Goal: Task Accomplishment & Management: Complete application form

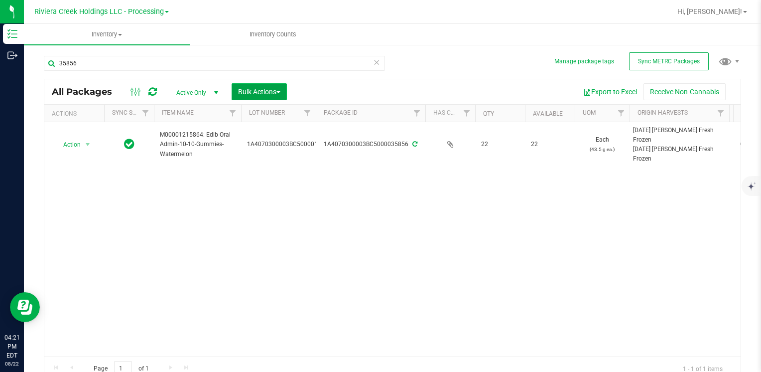
click at [275, 96] on button "Bulk Actions" at bounding box center [259, 91] width 55 height 17
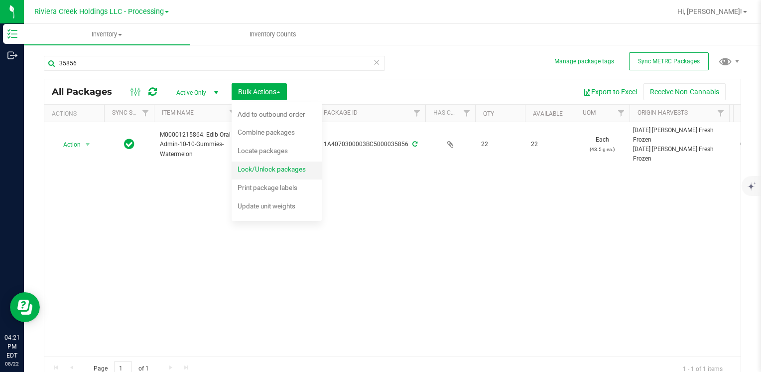
click at [285, 166] on span "Lock/Unlock packages" at bounding box center [272, 169] width 68 height 8
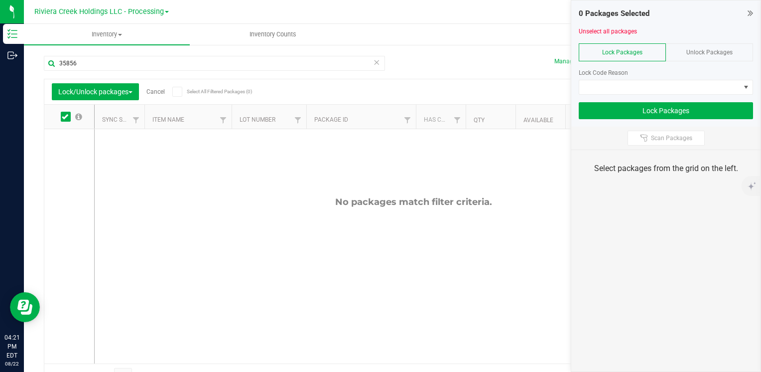
click at [681, 51] on div "Unlock Packages" at bounding box center [709, 52] width 87 height 18
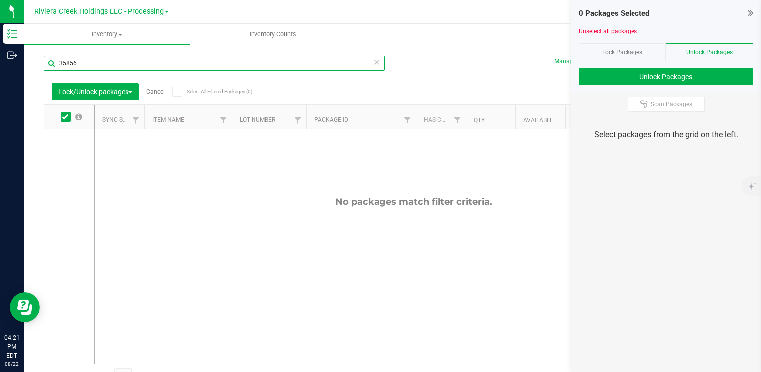
click at [90, 64] on input "35856" at bounding box center [214, 63] width 341 height 15
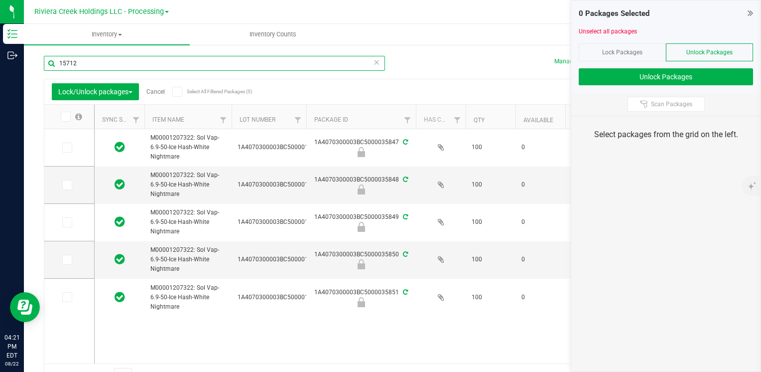
click at [90, 64] on input "15712" at bounding box center [214, 63] width 341 height 15
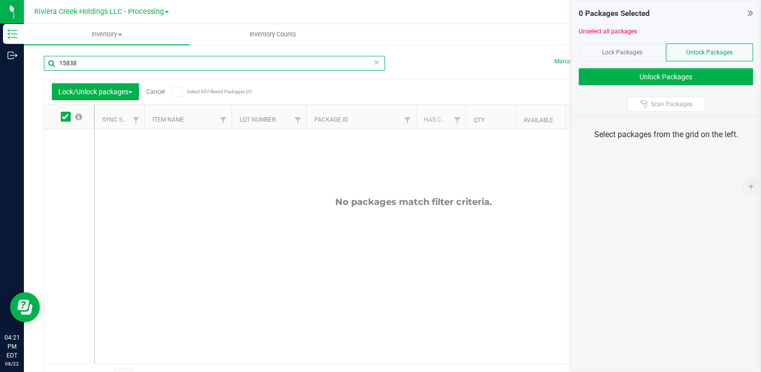
click at [103, 67] on input "15838" at bounding box center [214, 63] width 341 height 15
click at [103, 66] on input "15838" at bounding box center [214, 63] width 341 height 15
click at [94, 65] on input "15938" at bounding box center [214, 63] width 341 height 15
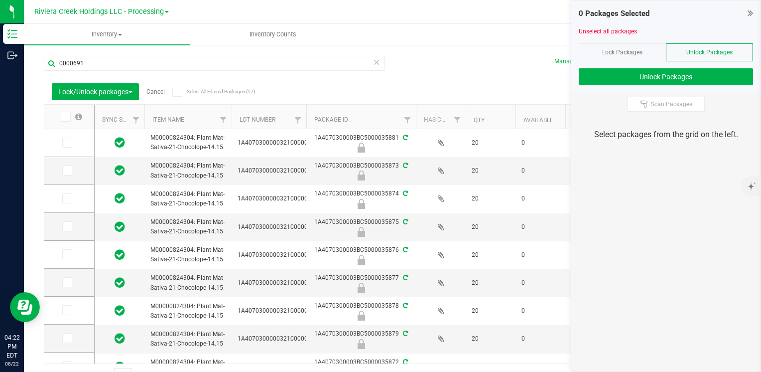
click at [65, 121] on span at bounding box center [66, 117] width 10 height 10
click at [0, 0] on input "checkbox" at bounding box center [0, 0] width 0 height 0
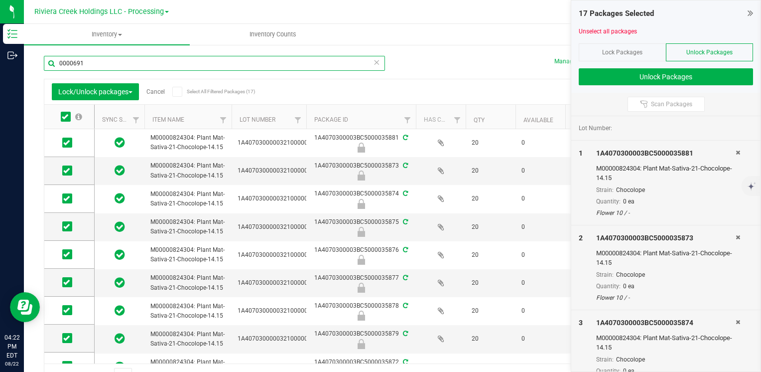
click at [120, 63] on input "0000691" at bounding box center [214, 63] width 341 height 15
type input "000817"
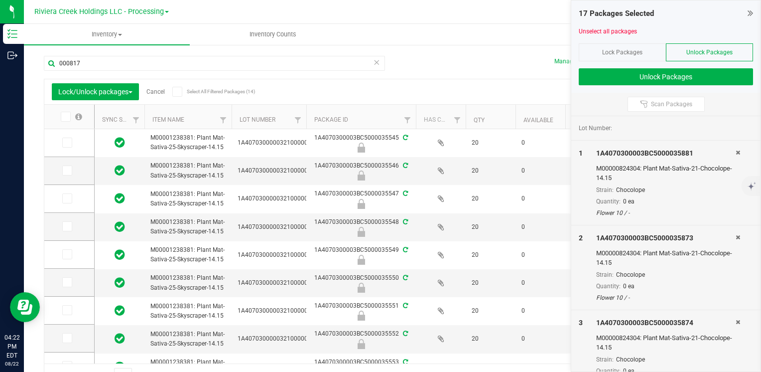
click at [67, 117] on icon at bounding box center [65, 117] width 6 height 0
click at [0, 0] on input "checkbox" at bounding box center [0, 0] width 0 height 0
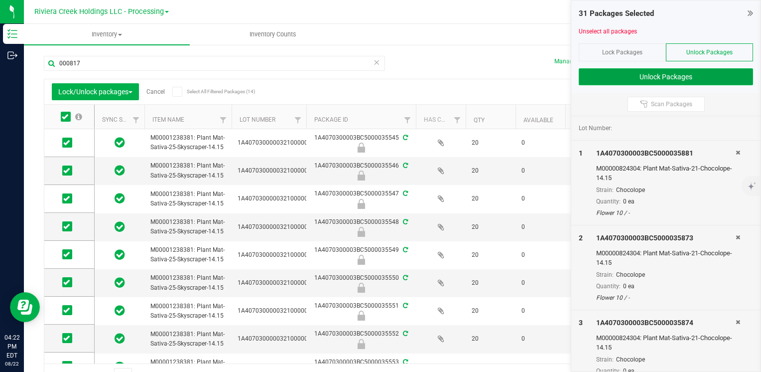
click at [596, 77] on button "Unlock Packages" at bounding box center [666, 76] width 174 height 17
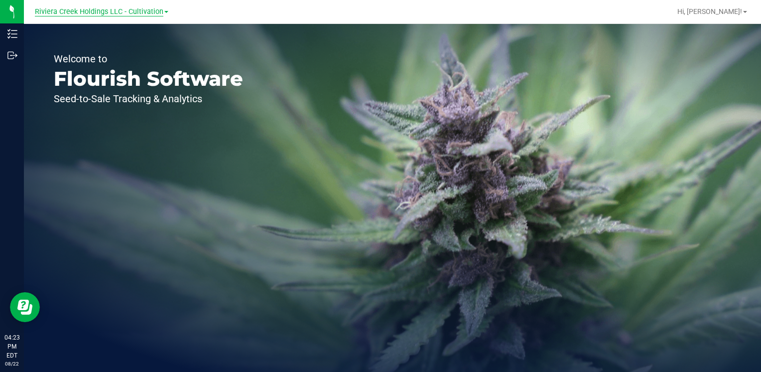
click at [147, 11] on span "Riviera Creek Holdings LLC - Cultivation" at bounding box center [99, 11] width 129 height 9
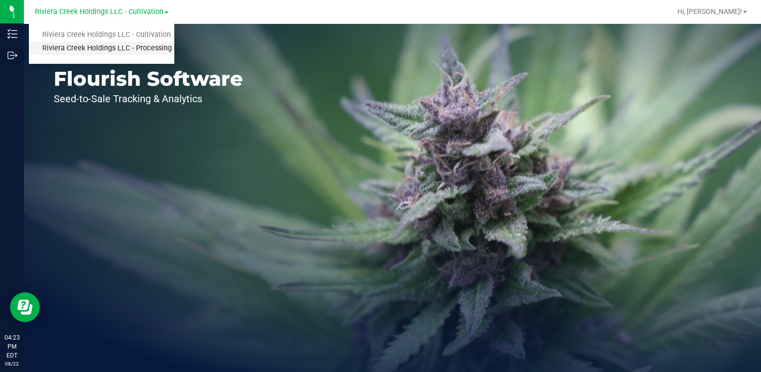
click at [151, 47] on link "Riviera Creek Holdings LLC - Processing" at bounding box center [102, 48] width 146 height 13
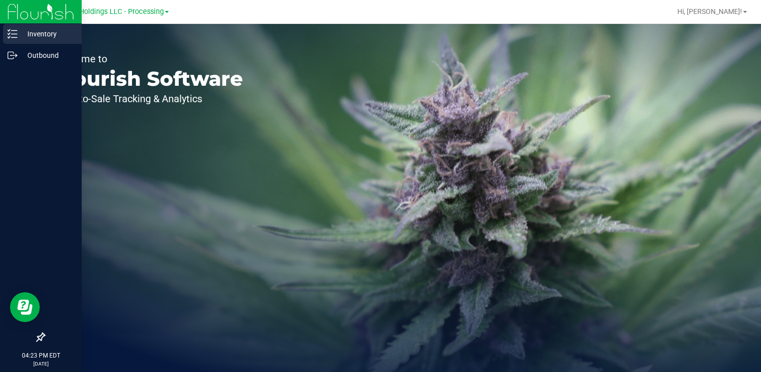
click at [28, 33] on p "Inventory" at bounding box center [47, 34] width 60 height 12
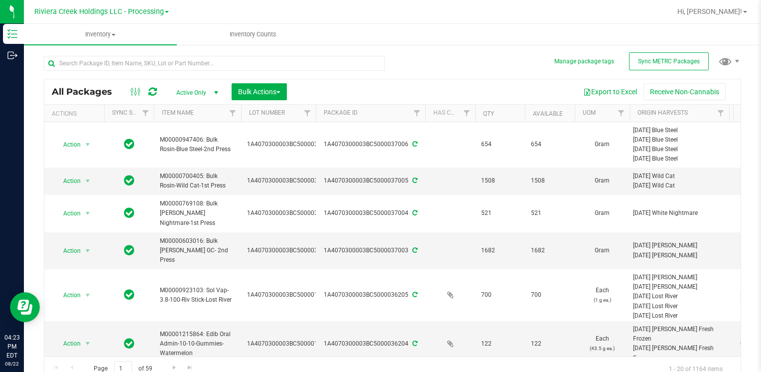
click at [153, 45] on link "Inventory All packages All inventory Waste log Create inventory" at bounding box center [100, 34] width 153 height 21
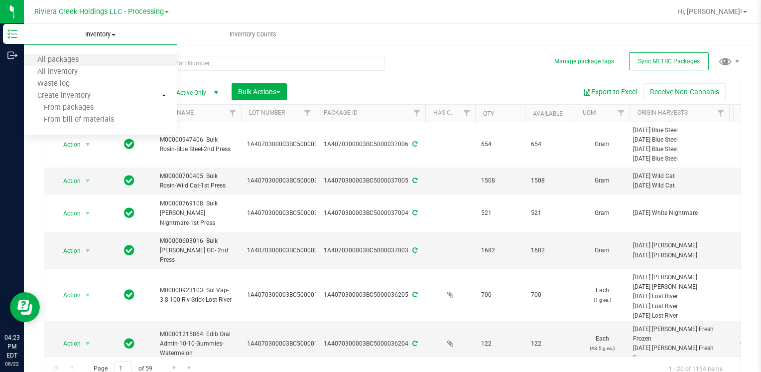
click at [151, 57] on li "All packages" at bounding box center [100, 60] width 153 height 12
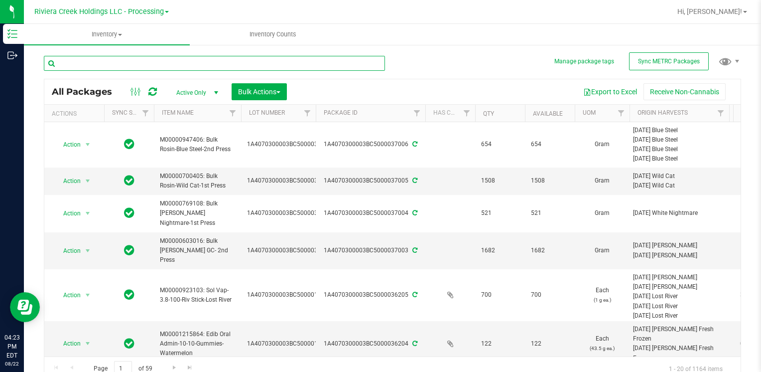
click at [191, 61] on input "text" at bounding box center [214, 63] width 341 height 15
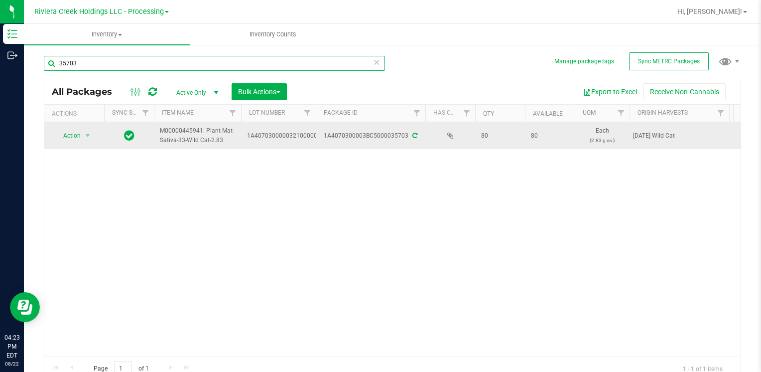
type input "35703"
click at [68, 132] on span "Action" at bounding box center [67, 136] width 27 height 14
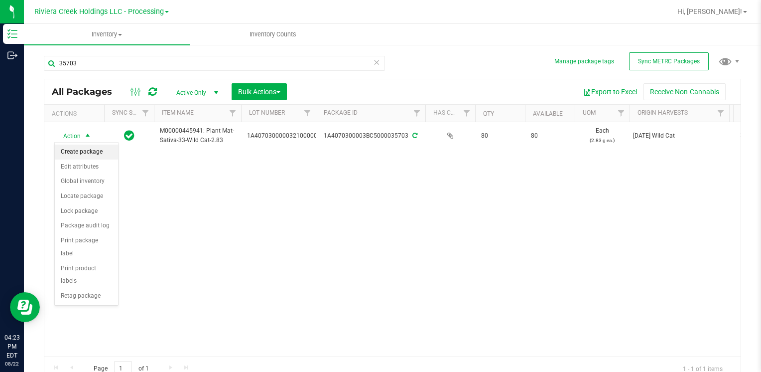
click at [87, 155] on li "Create package" at bounding box center [86, 152] width 63 height 15
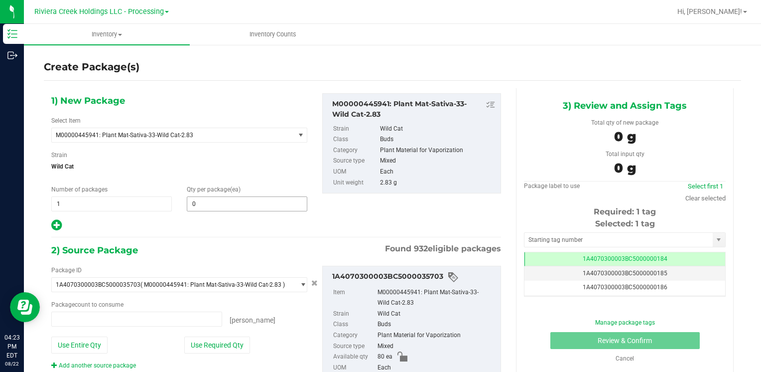
type input "0 ea"
click at [235, 199] on span at bounding box center [247, 203] width 121 height 15
type input "90"
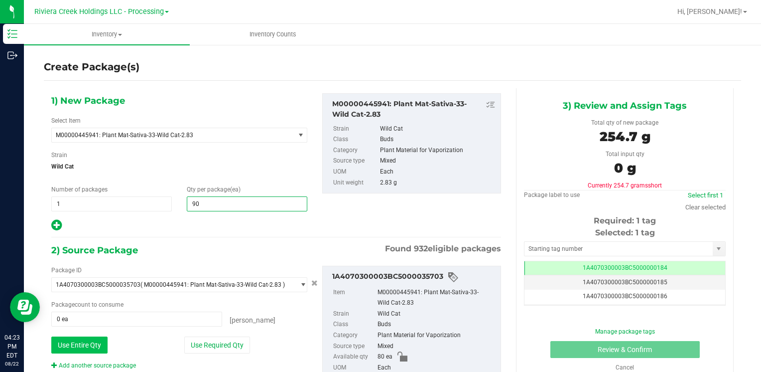
type input "90"
click at [86, 348] on button "Use Entire Qty" at bounding box center [79, 344] width 56 height 17
type input "80 ea"
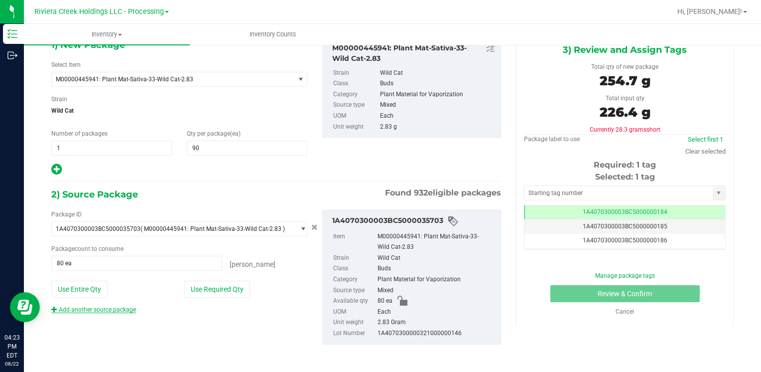
click at [117, 306] on link "Add another source package" at bounding box center [93, 309] width 85 height 7
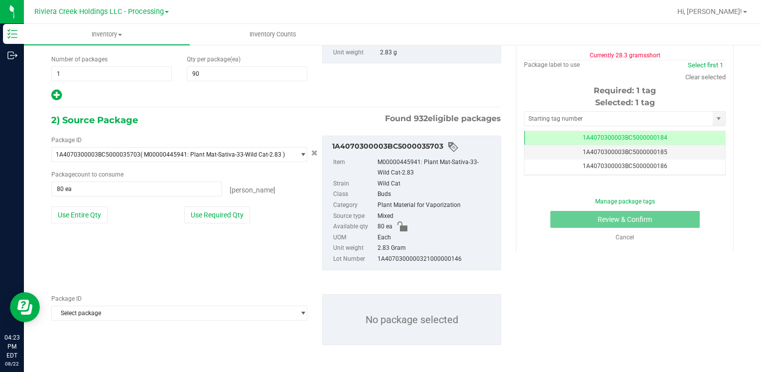
click at [117, 161] on span "Select package" at bounding box center [173, 154] width 243 height 14
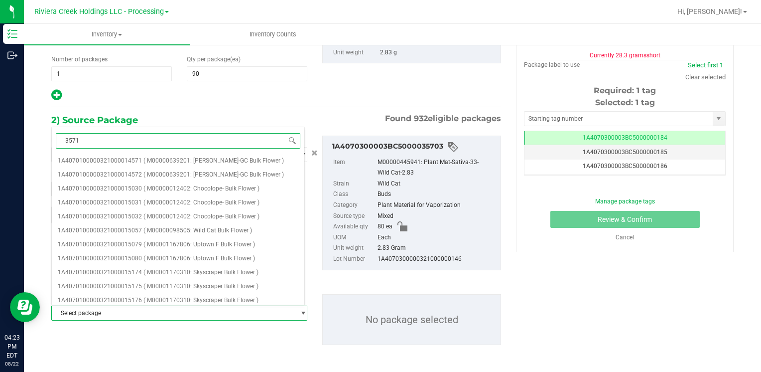
type input "35713"
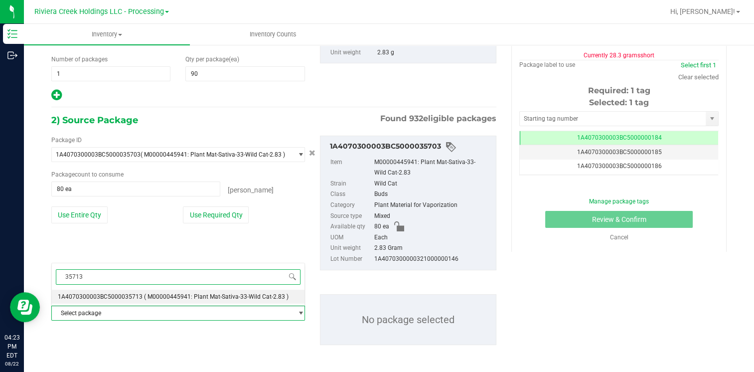
click at [128, 296] on span "1A4070300003BC5000035713" at bounding box center [100, 296] width 85 height 7
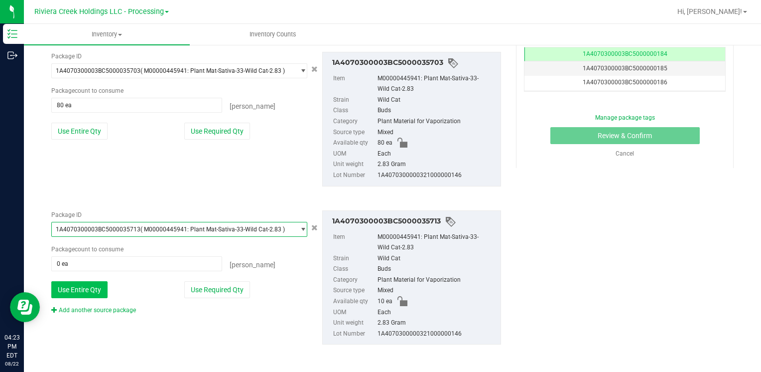
click at [90, 283] on button "Use Entire Qty" at bounding box center [79, 289] width 56 height 17
type input "10 ea"
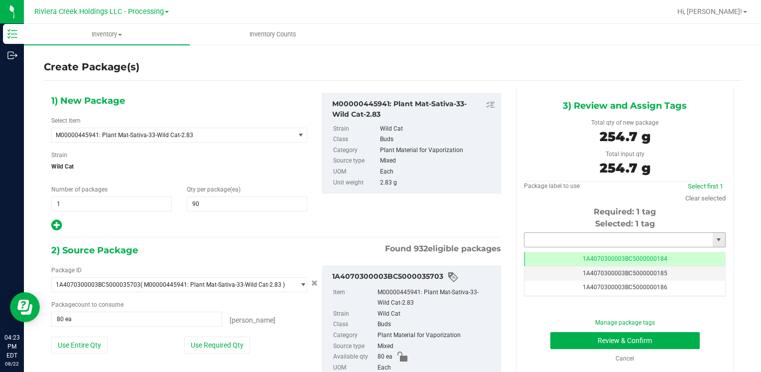
click at [560, 238] on input "text" at bounding box center [619, 240] width 188 height 14
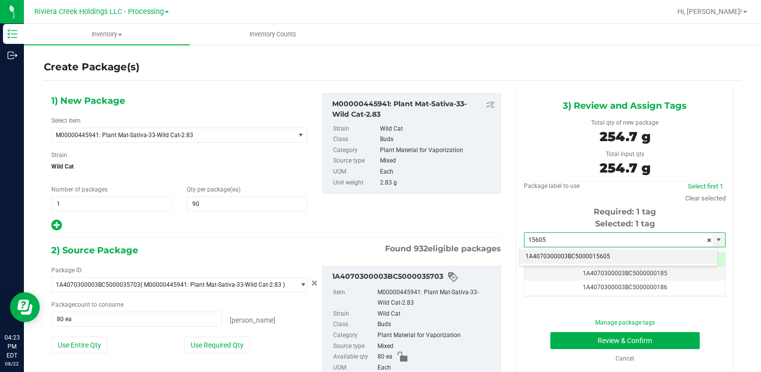
click at [559, 251] on li "1A4070300003BC5000015605" at bounding box center [619, 256] width 198 height 15
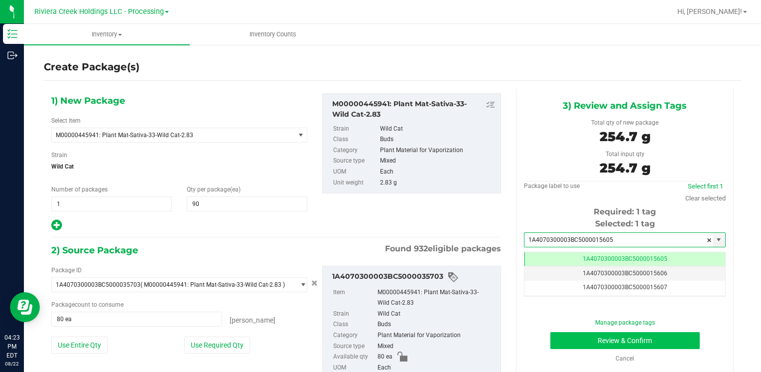
type input "1A4070300003BC5000015605"
click at [573, 335] on button "Review & Confirm" at bounding box center [625, 340] width 149 height 17
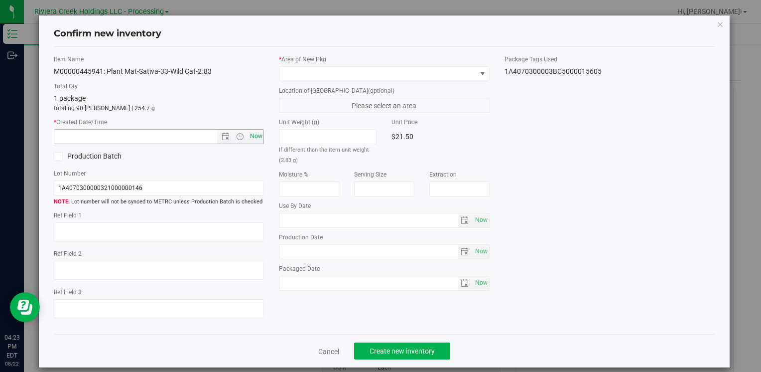
click at [252, 138] on span "Now" at bounding box center [256, 136] width 17 height 14
type input "[DATE] 4:23 PM"
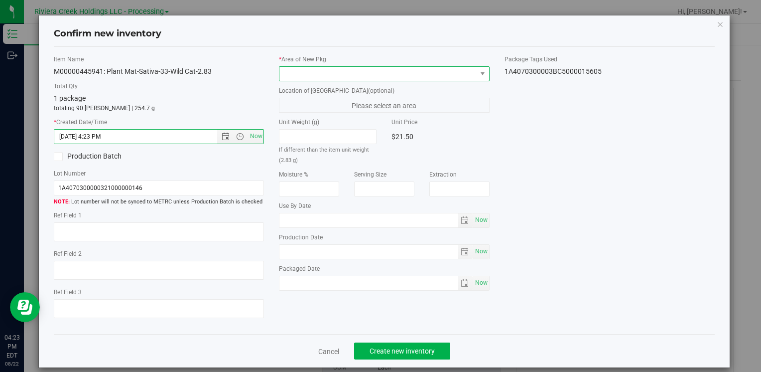
click at [293, 73] on span at bounding box center [378, 74] width 197 height 14
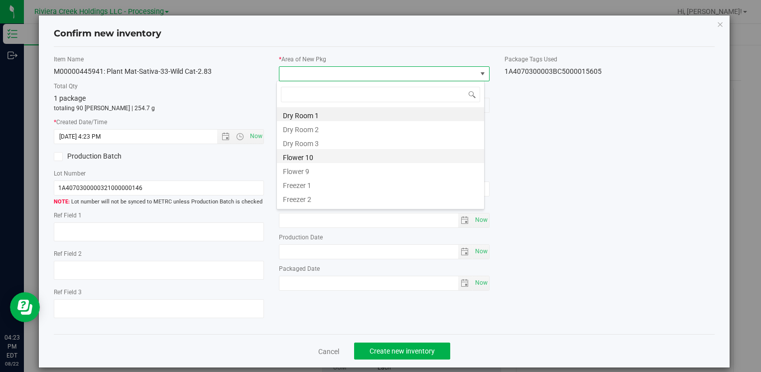
click at [324, 158] on li "Flower 10" at bounding box center [380, 156] width 207 height 14
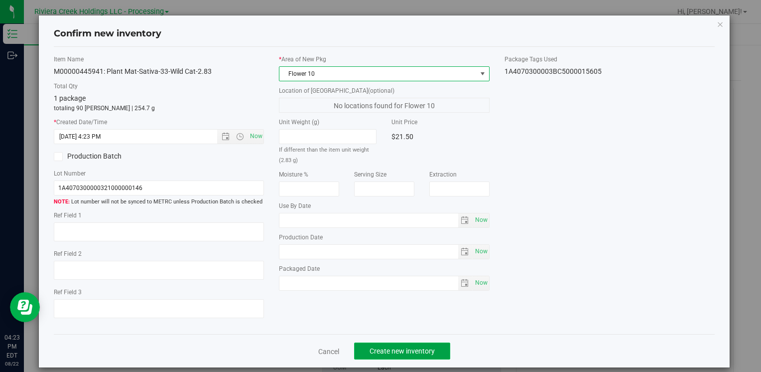
click at [393, 359] on button "Create new inventory" at bounding box center [402, 350] width 96 height 17
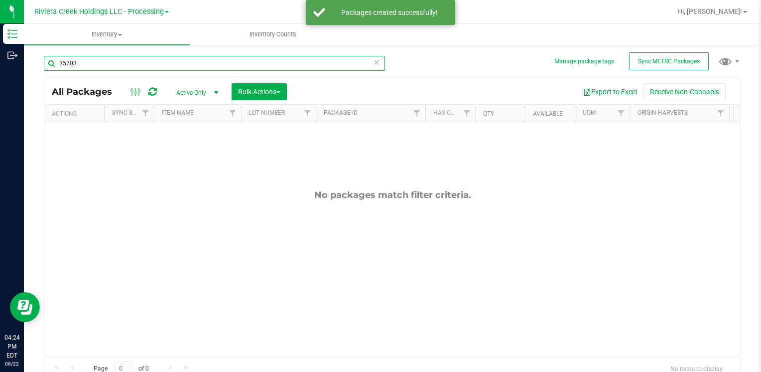
click at [123, 59] on input "35703" at bounding box center [214, 63] width 341 height 15
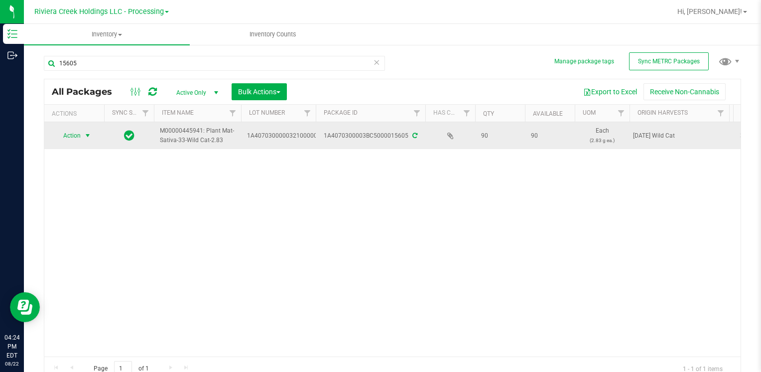
click at [72, 134] on span "Action" at bounding box center [67, 136] width 27 height 14
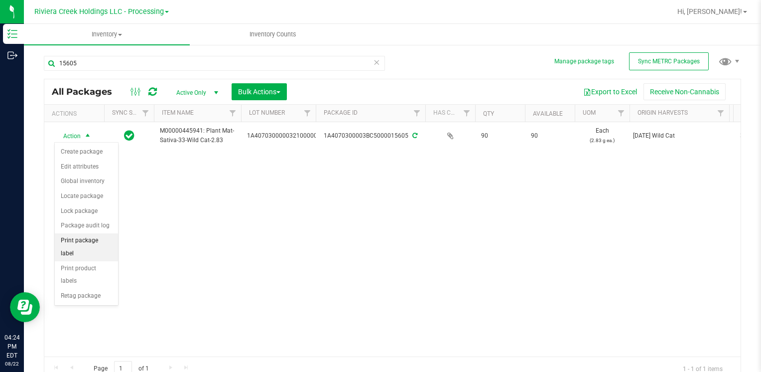
click at [97, 238] on li "Print package label" at bounding box center [86, 246] width 63 height 27
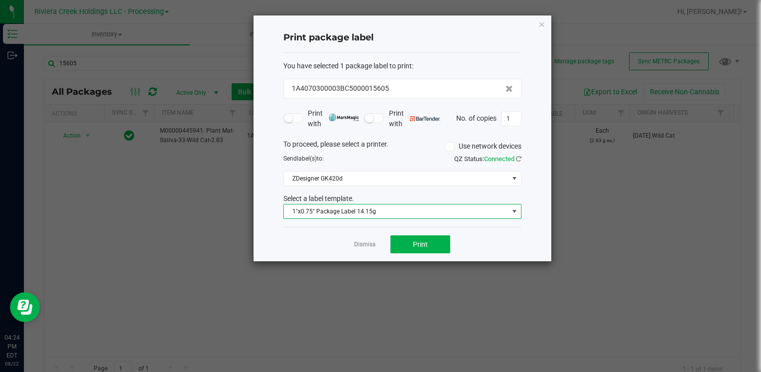
click at [389, 215] on span "1"x0.75" Package Label 14.15g" at bounding box center [396, 211] width 225 height 14
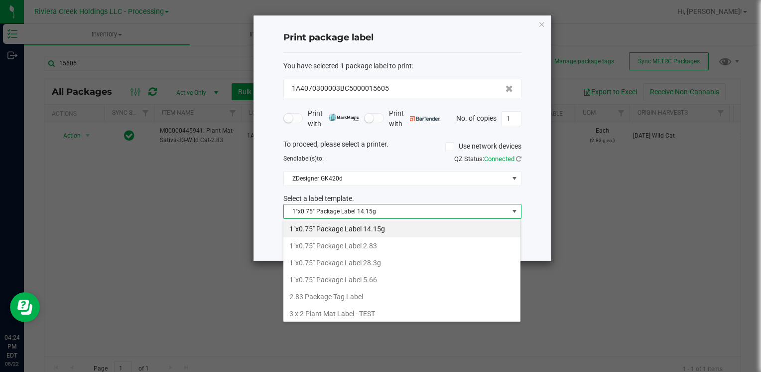
click at [397, 245] on li "1"x0.75" Package Label 2.83" at bounding box center [402, 245] width 237 height 17
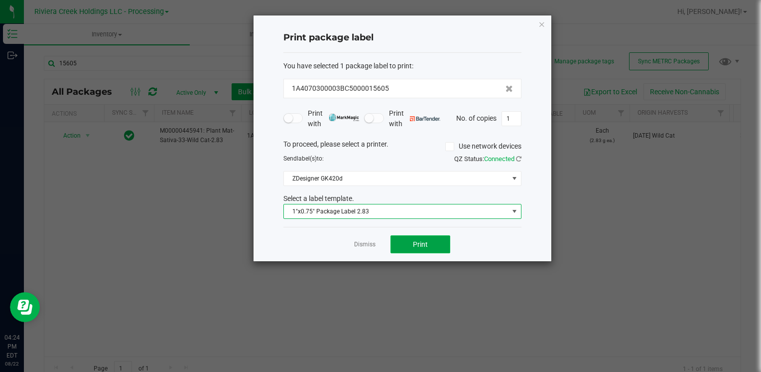
click at [415, 247] on button "Print" at bounding box center [421, 244] width 60 height 18
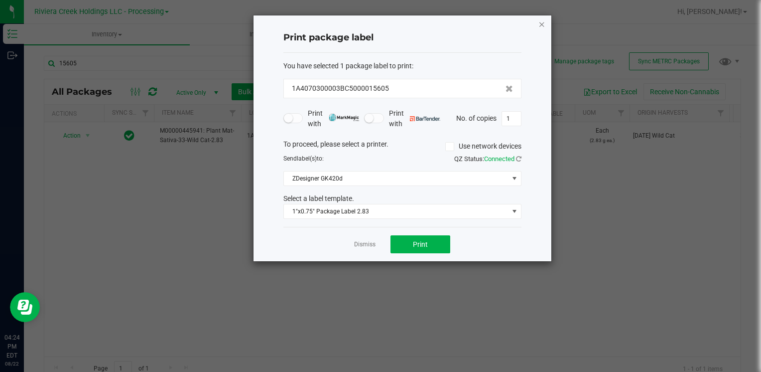
click at [540, 25] on div "Print package label You have selected 1 package label to print : 1A4070300003BC…" at bounding box center [403, 138] width 298 height 246
click at [542, 21] on icon "button" at bounding box center [542, 24] width 7 height 12
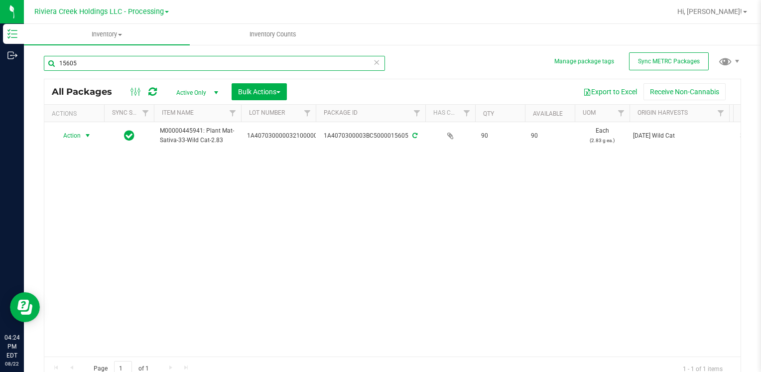
click at [128, 64] on input "15605" at bounding box center [214, 63] width 341 height 15
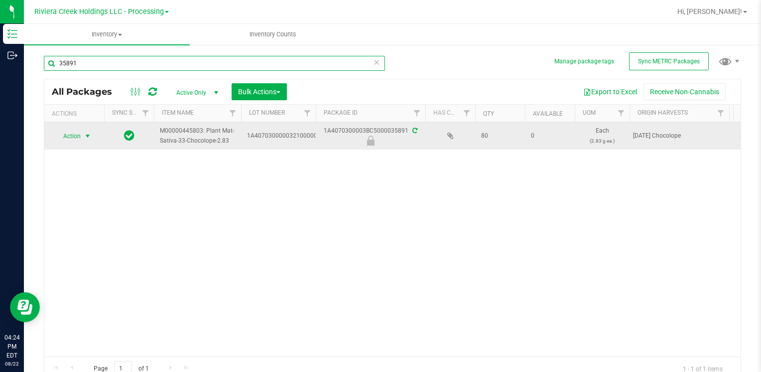
type input "35891"
click at [77, 135] on span "Action" at bounding box center [67, 136] width 27 height 14
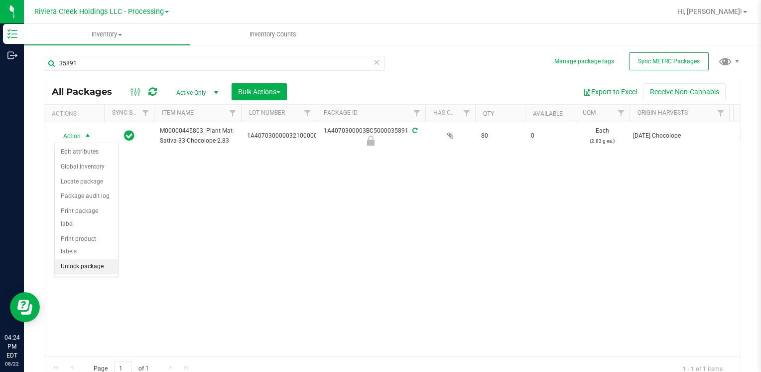
click at [91, 259] on li "Unlock package" at bounding box center [86, 266] width 63 height 15
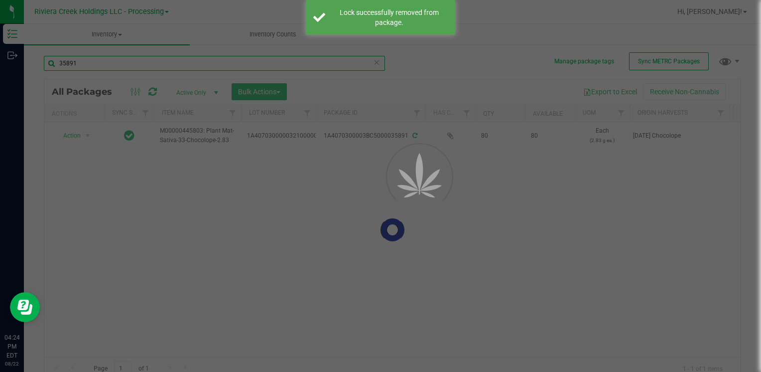
click at [95, 65] on input "35891" at bounding box center [214, 63] width 341 height 15
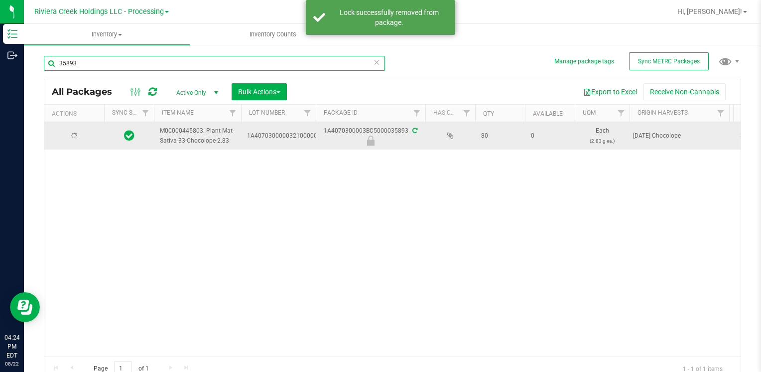
type input "35893"
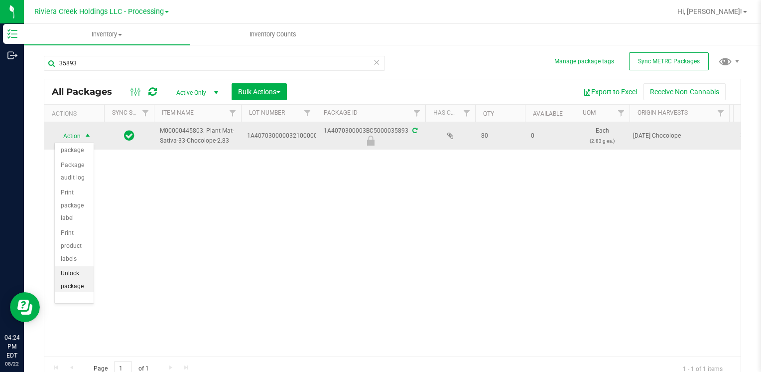
click at [77, 282] on li "Unlock package" at bounding box center [74, 279] width 39 height 27
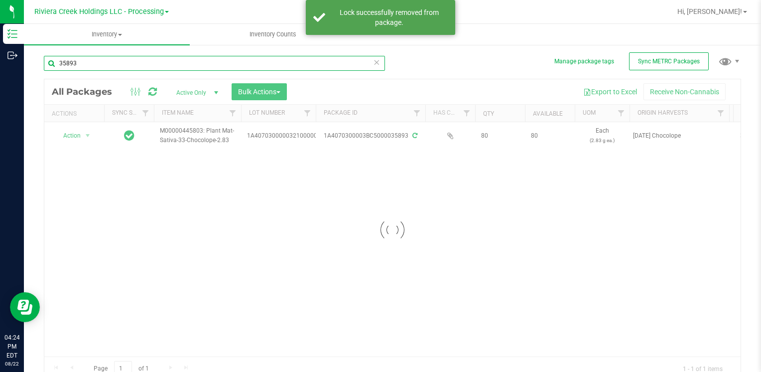
click at [86, 63] on input "35893" at bounding box center [214, 63] width 341 height 15
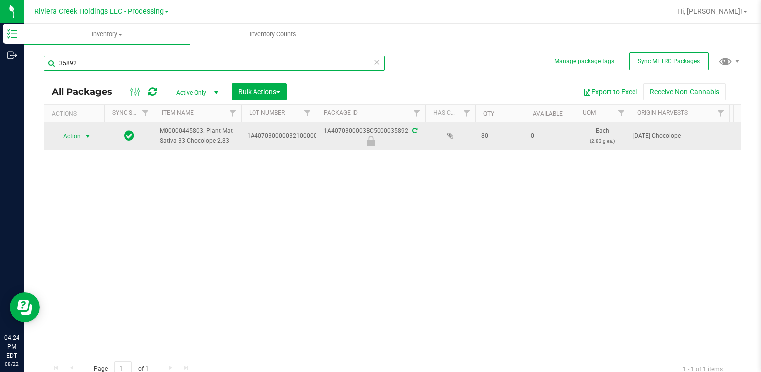
type input "35892"
click at [73, 133] on span "Action" at bounding box center [67, 136] width 27 height 14
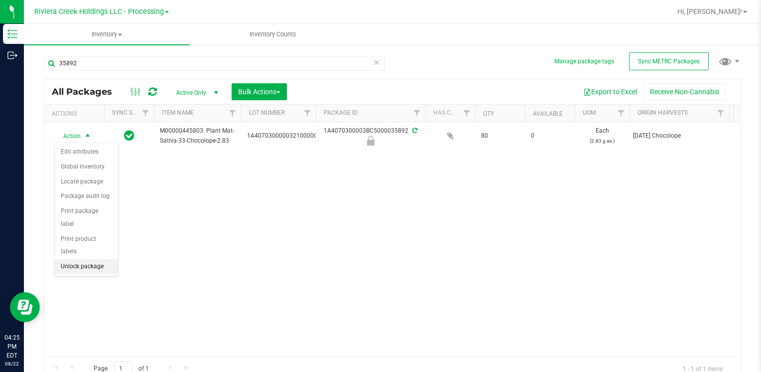
click at [103, 259] on li "Unlock package" at bounding box center [86, 266] width 63 height 15
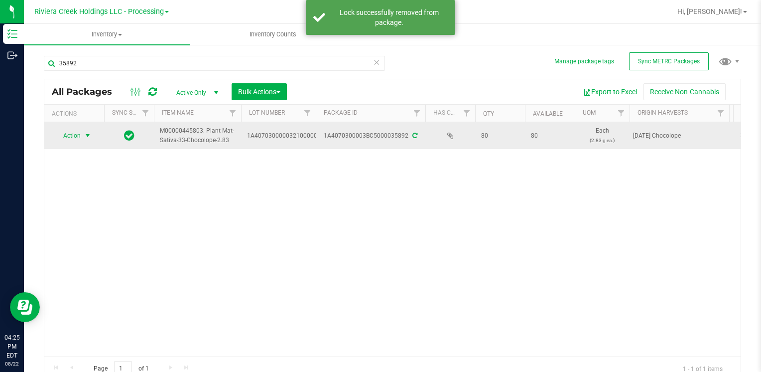
click at [75, 133] on span "Action" at bounding box center [67, 136] width 27 height 14
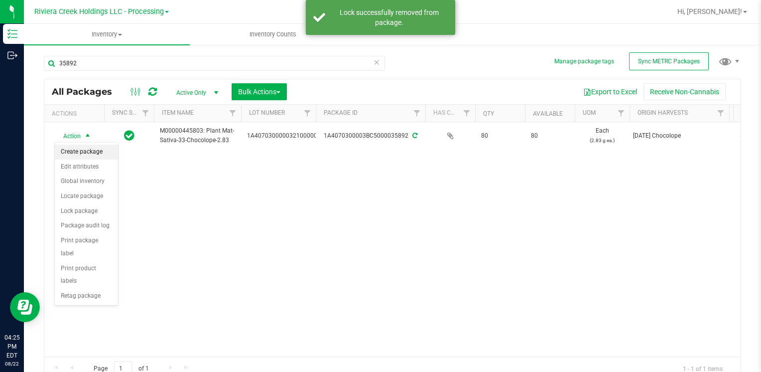
click at [101, 148] on li "Create package" at bounding box center [86, 152] width 63 height 15
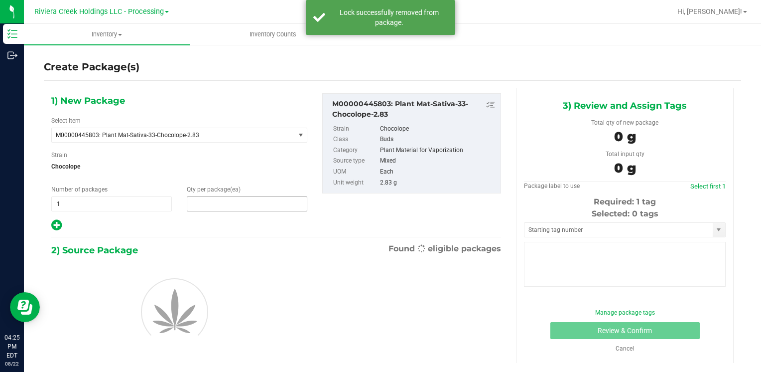
click at [225, 198] on span at bounding box center [247, 203] width 121 height 15
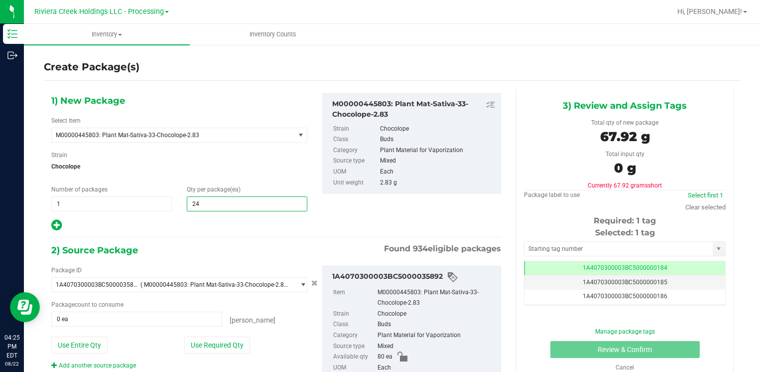
type input "240"
click at [98, 337] on button "Use Entire Qty" at bounding box center [79, 344] width 56 height 17
type input "80 ea"
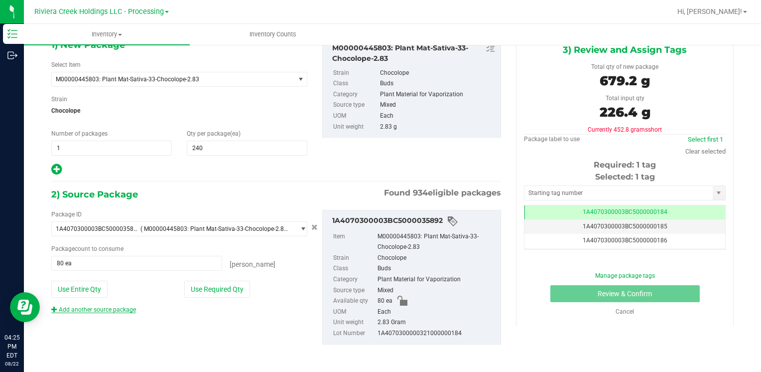
click at [96, 306] on link "Add another source package" at bounding box center [93, 309] width 85 height 7
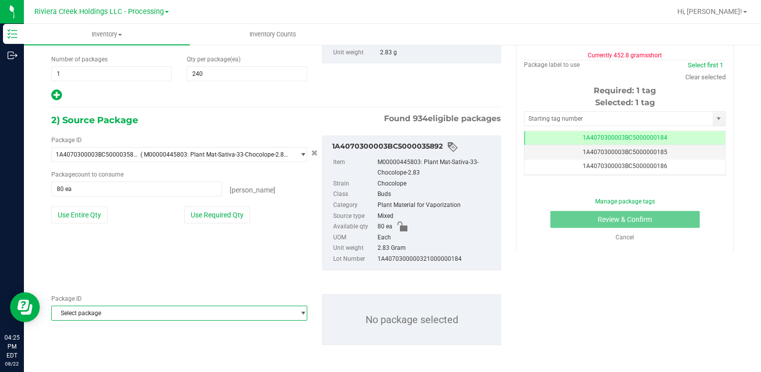
click at [114, 306] on span "Select package" at bounding box center [173, 313] width 243 height 14
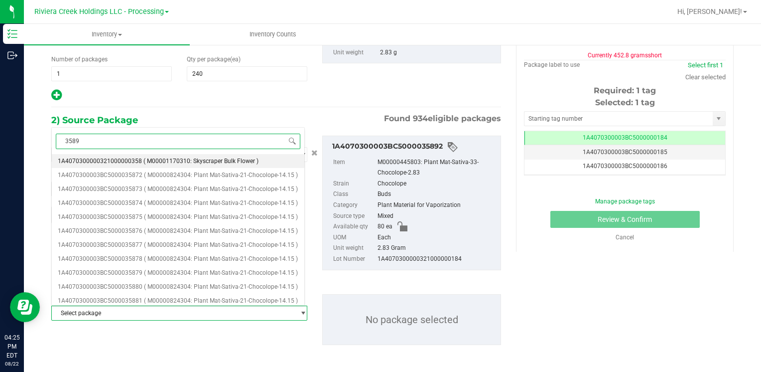
type input "35893"
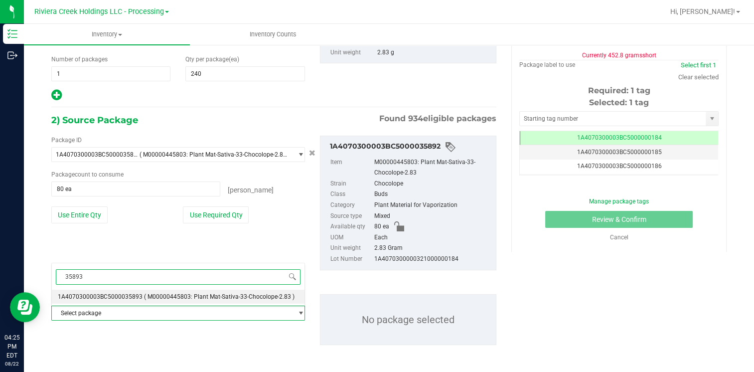
click at [122, 294] on span "1A4070300003BC5000035893" at bounding box center [100, 296] width 85 height 7
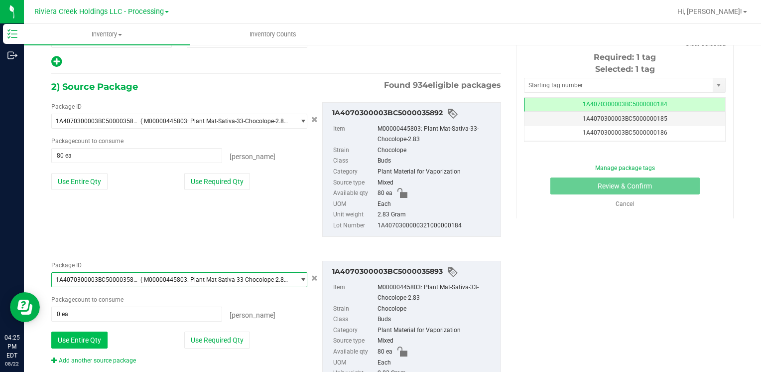
scroll to position [180, 0]
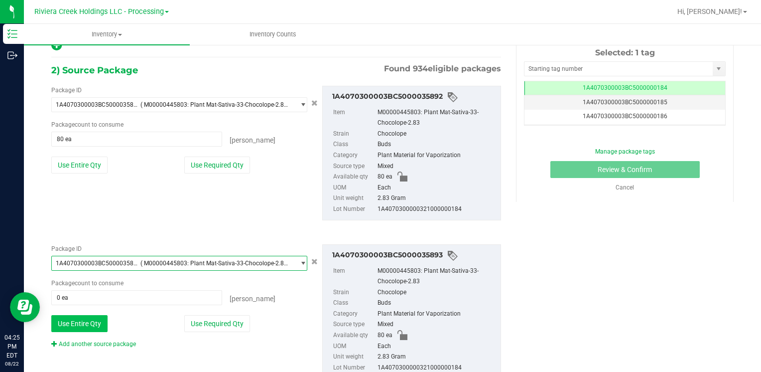
click at [79, 322] on button "Use Entire Qty" at bounding box center [79, 323] width 56 height 17
type input "80 ea"
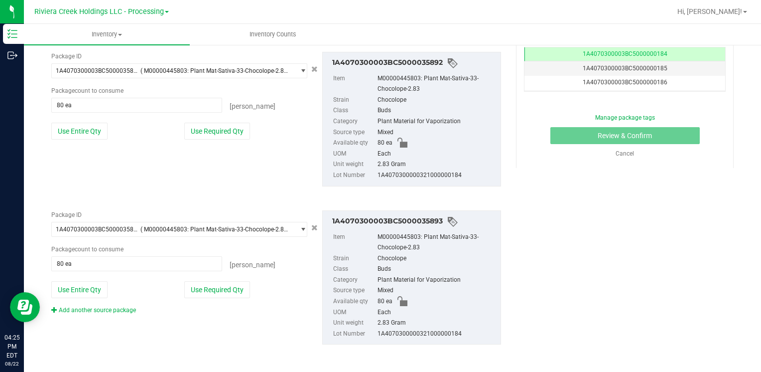
click at [108, 313] on div "Package ID 1A4070300003BC5000035893 ( M00000445803: Plant Mat-Sativa-33-Chocolo…" at bounding box center [276, 277] width 465 height 150
click at [109, 311] on link "Add another source package" at bounding box center [93, 309] width 85 height 7
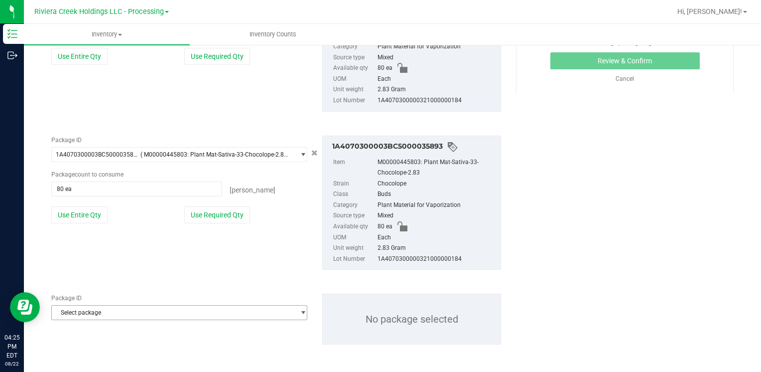
click at [111, 315] on span "Select package" at bounding box center [173, 312] width 243 height 14
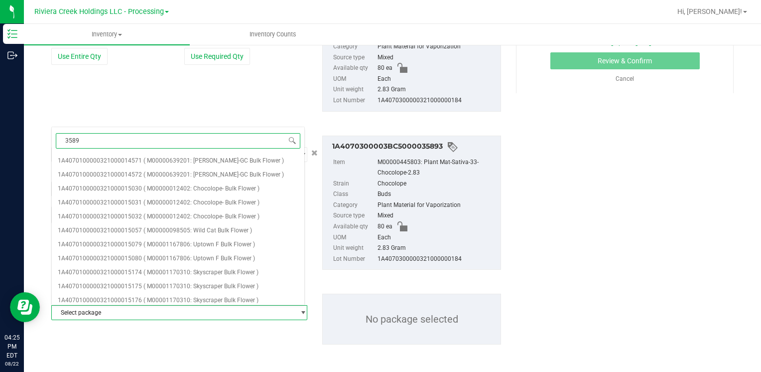
type input "35891"
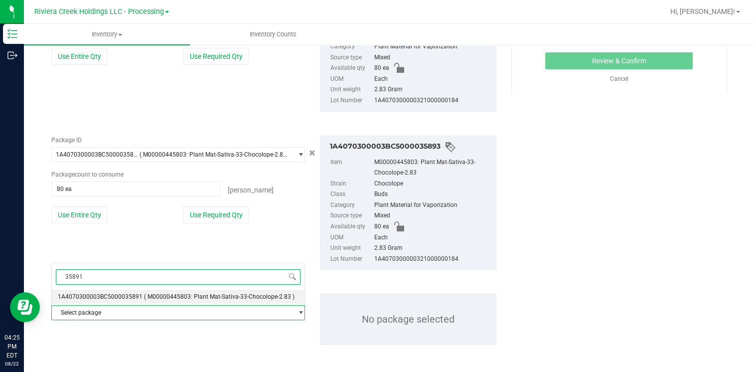
click at [126, 297] on span "1A4070300003BC5000035891" at bounding box center [100, 296] width 85 height 7
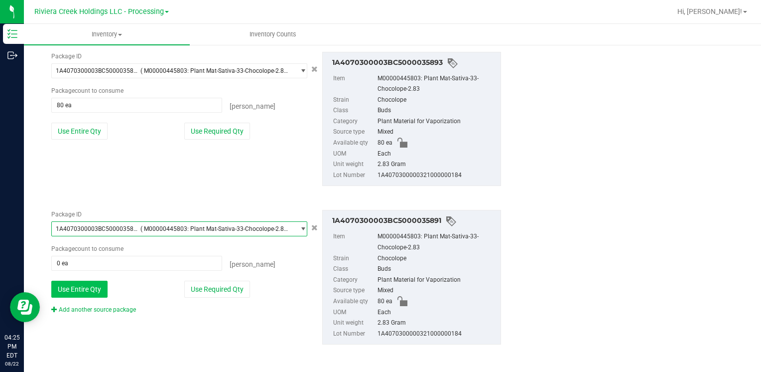
click at [94, 286] on button "Use Entire Qty" at bounding box center [79, 289] width 56 height 17
type input "80 ea"
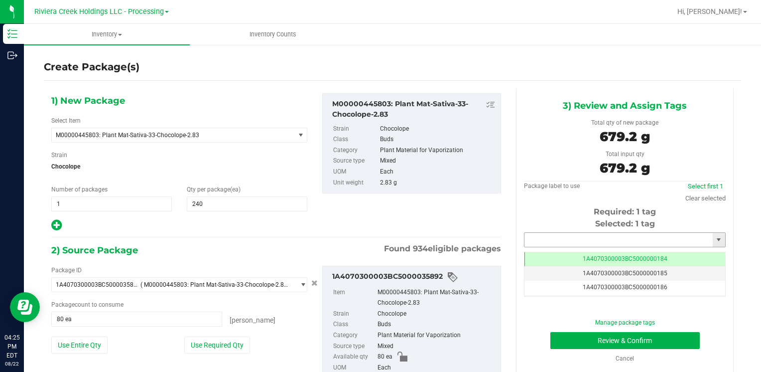
click at [557, 243] on input "text" at bounding box center [619, 240] width 188 height 14
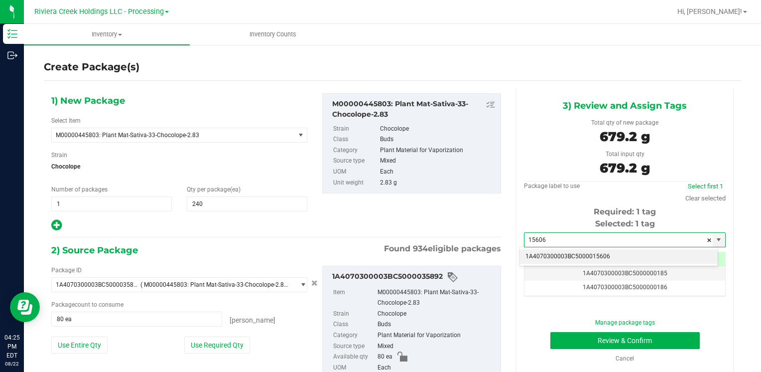
click at [558, 253] on li "1A4070300003BC5000015606" at bounding box center [619, 256] width 198 height 15
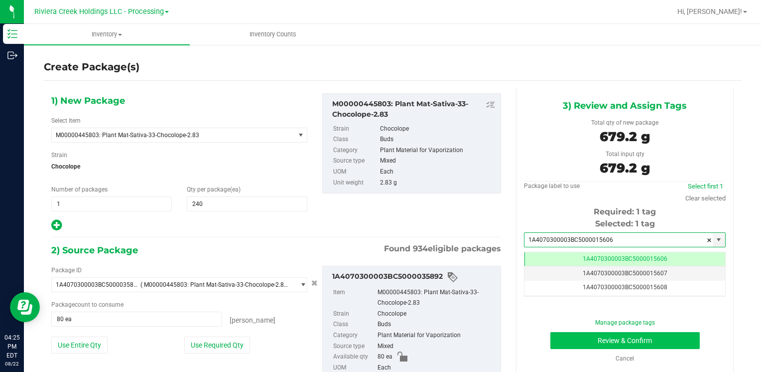
type input "1A4070300003BC5000015606"
click at [560, 336] on button "Review & Confirm" at bounding box center [625, 340] width 149 height 17
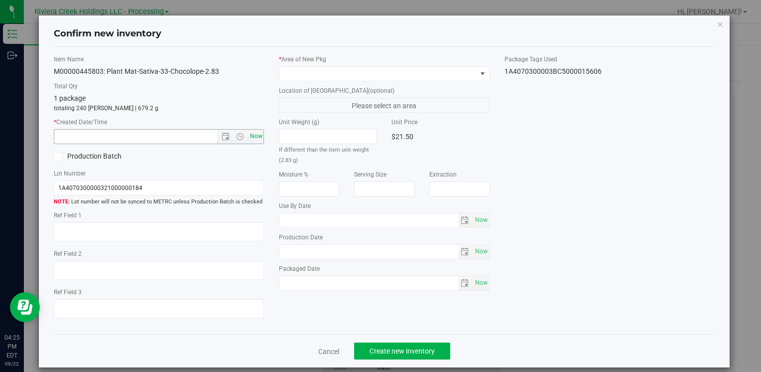
click at [253, 137] on span "Now" at bounding box center [256, 136] width 17 height 14
type input "[DATE] 4:25 PM"
click at [296, 69] on span at bounding box center [378, 74] width 197 height 14
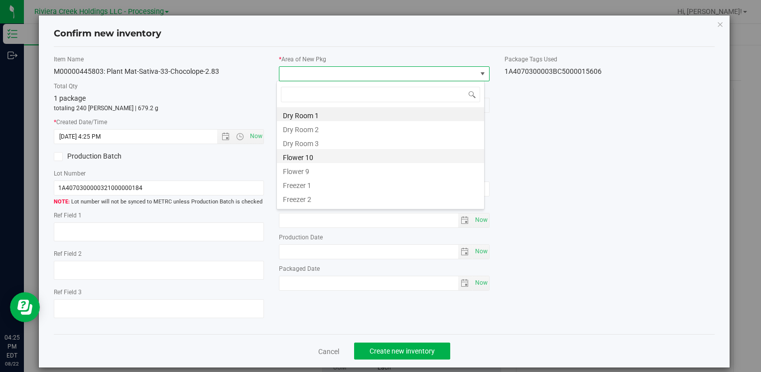
click at [310, 153] on li "Flower 10" at bounding box center [380, 156] width 207 height 14
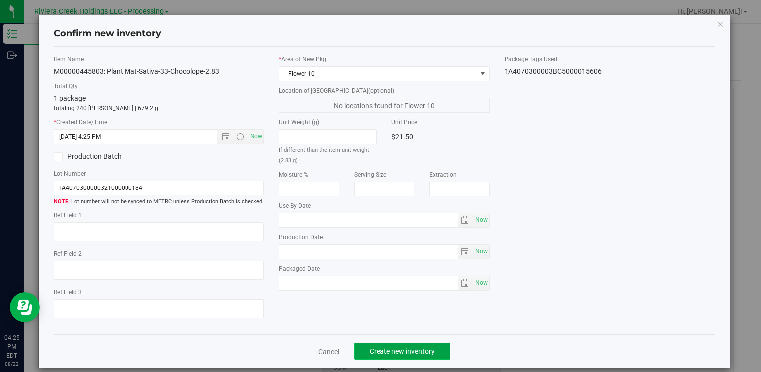
click at [385, 344] on button "Create new inventory" at bounding box center [402, 350] width 96 height 17
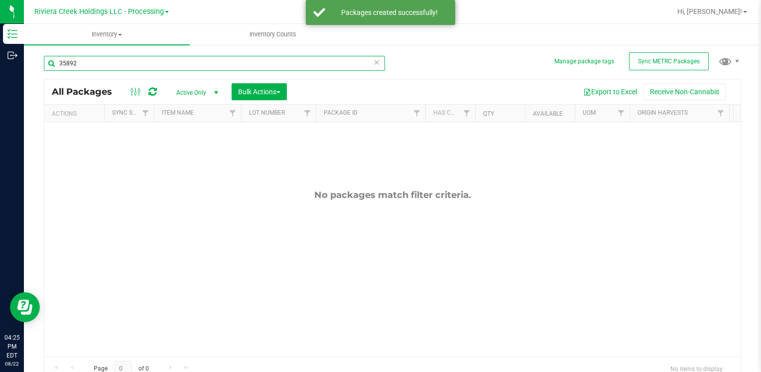
click at [154, 63] on input "35892" at bounding box center [214, 63] width 341 height 15
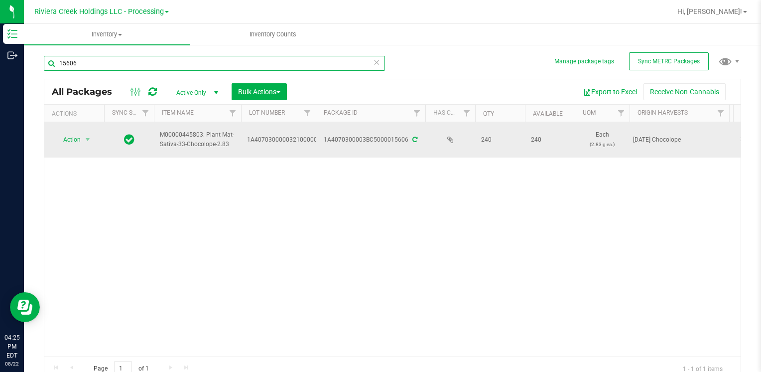
type input "15606"
click at [63, 143] on span "Action" at bounding box center [67, 140] width 27 height 14
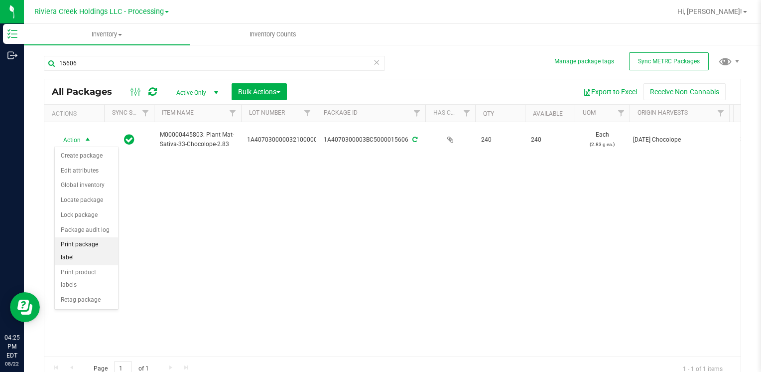
click at [108, 241] on li "Print package label" at bounding box center [86, 250] width 63 height 27
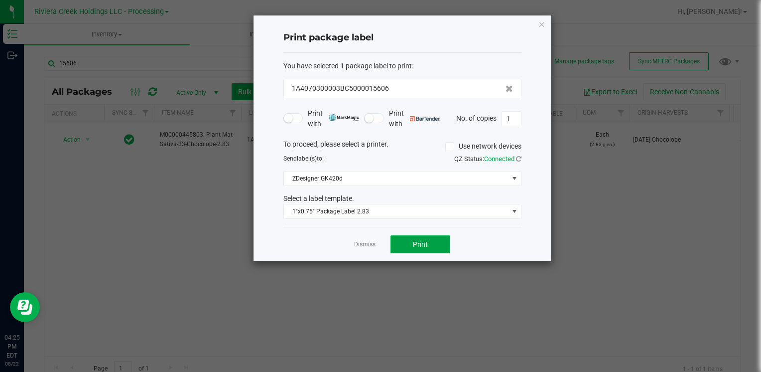
click at [447, 240] on button "Print" at bounding box center [421, 244] width 60 height 18
click at [540, 29] on div "Print package label You have selected 1 package label to print : 1A4070300003BC…" at bounding box center [403, 138] width 298 height 246
click at [542, 27] on icon "button" at bounding box center [542, 24] width 7 height 12
